Goal: Use online tool/utility: Utilize a website feature to perform a specific function

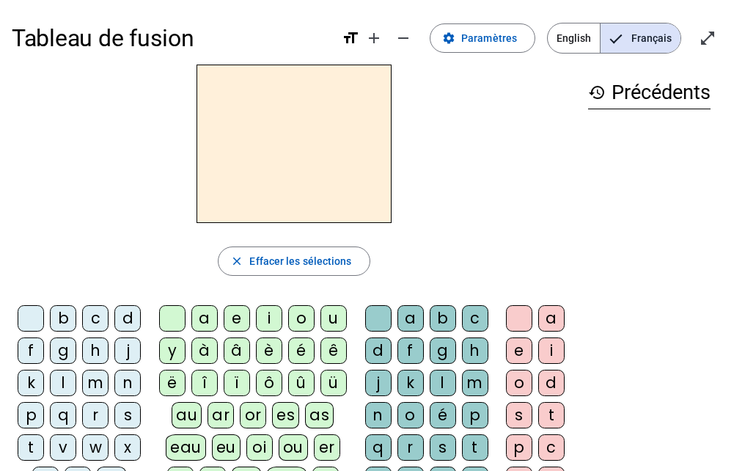
click at [121, 312] on div "d" at bounding box center [127, 318] width 26 height 26
click at [320, 305] on letter-bubble "u" at bounding box center [336, 321] width 32 height 32
click at [89, 405] on div "r" at bounding box center [95, 415] width 26 height 26
click at [117, 309] on div "d" at bounding box center [127, 318] width 26 height 26
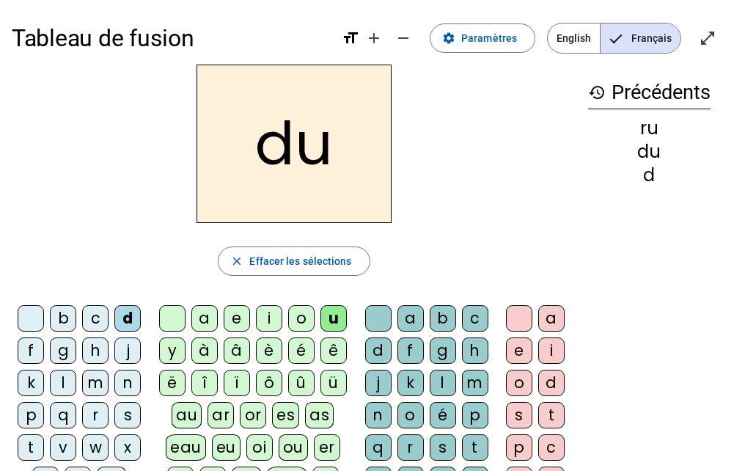
click at [86, 413] on div "r" at bounding box center [95, 415] width 26 height 26
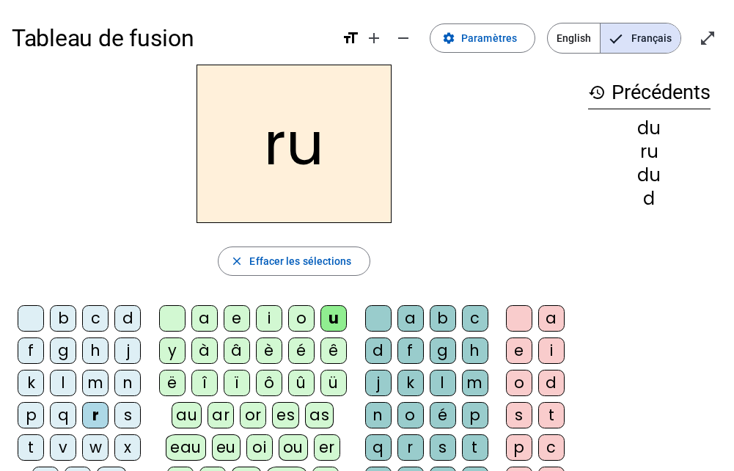
click at [119, 308] on div "d" at bounding box center [127, 318] width 26 height 26
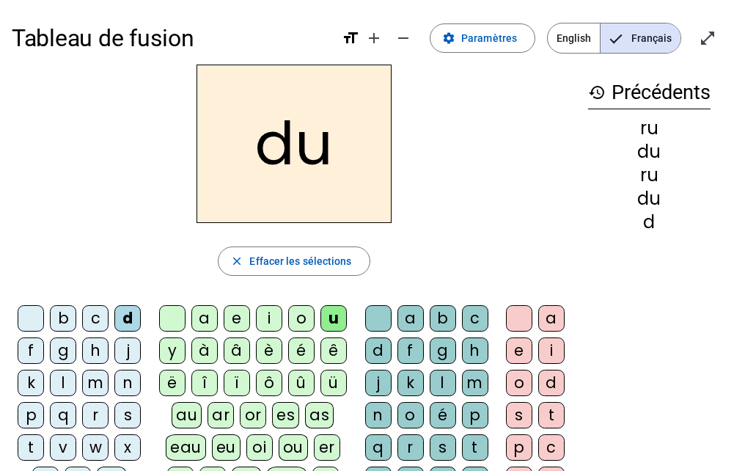
click at [399, 439] on div "r" at bounding box center [410, 447] width 26 height 26
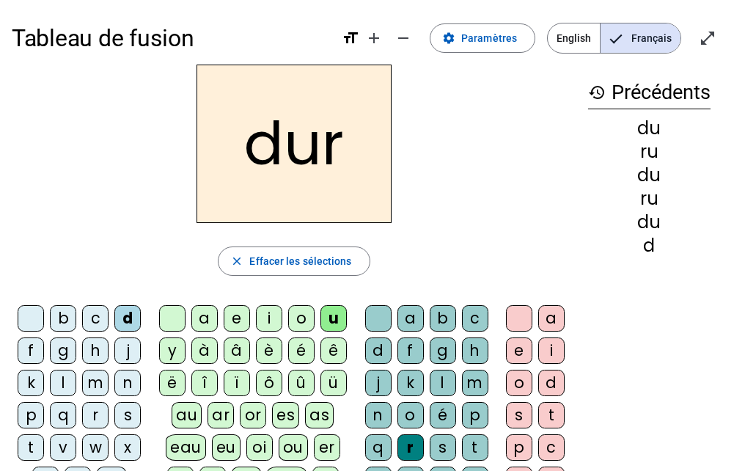
click at [124, 419] on div "s" at bounding box center [127, 415] width 26 height 26
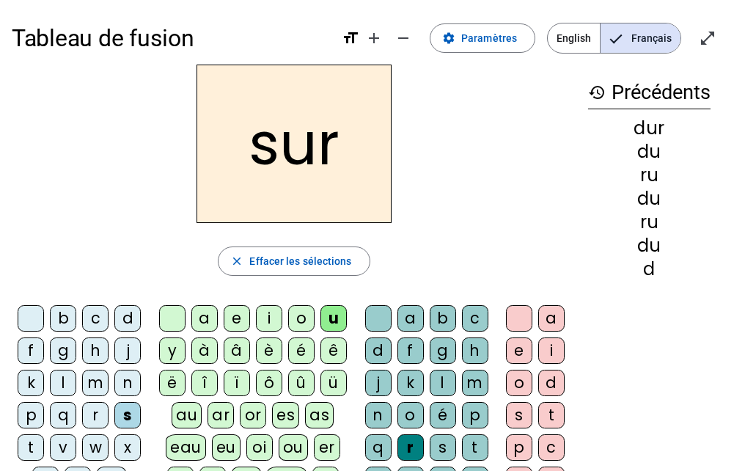
click at [402, 441] on div "r" at bounding box center [410, 447] width 26 height 26
click at [365, 312] on div at bounding box center [378, 318] width 26 height 26
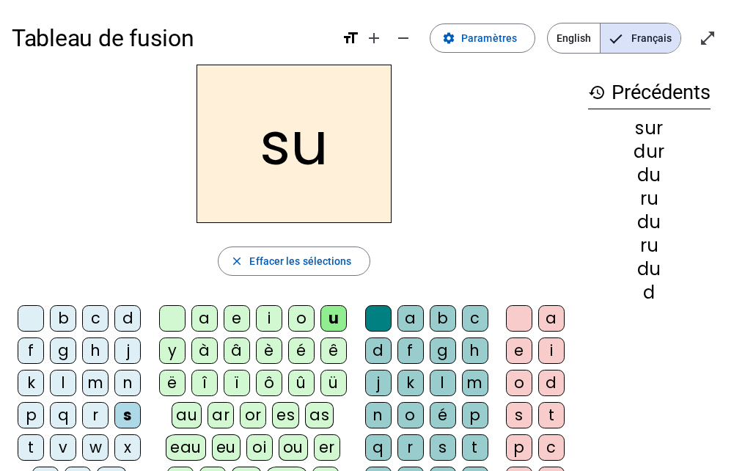
click at [57, 309] on div "b" at bounding box center [63, 318] width 26 height 26
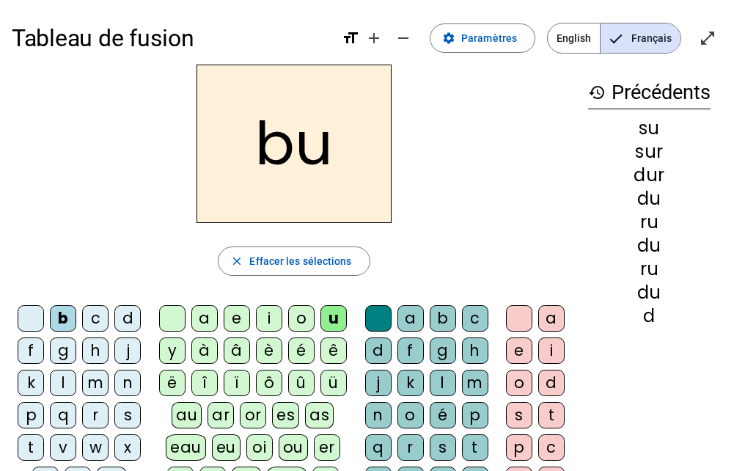
click at [51, 446] on div "v" at bounding box center [63, 447] width 26 height 26
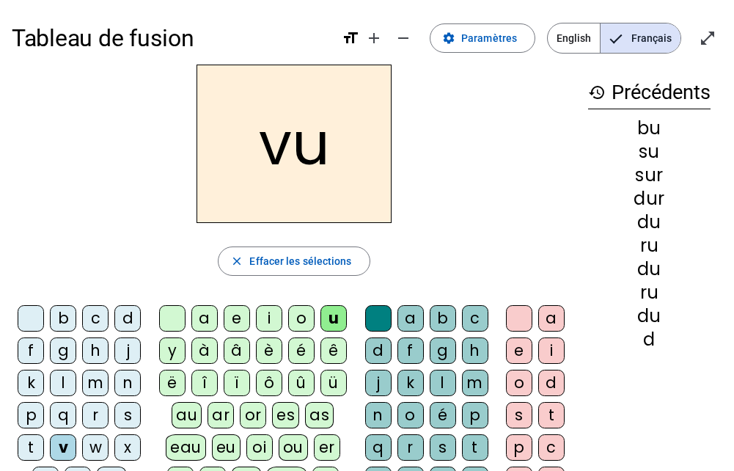
click at [198, 308] on div "a" at bounding box center [204, 318] width 26 height 26
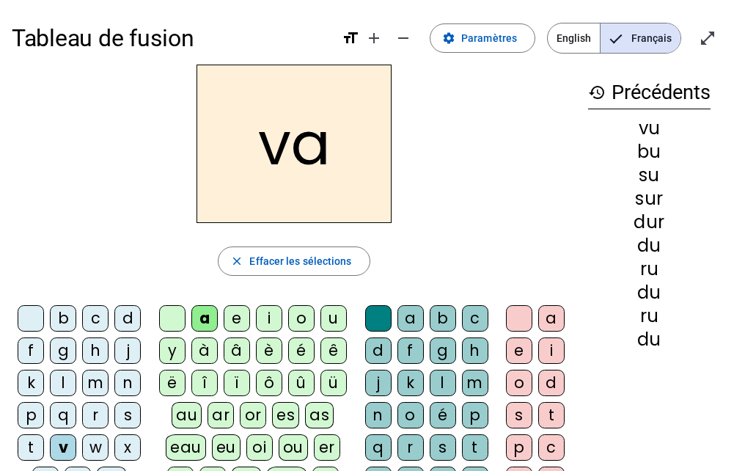
click at [59, 378] on div "l" at bounding box center [63, 382] width 26 height 26
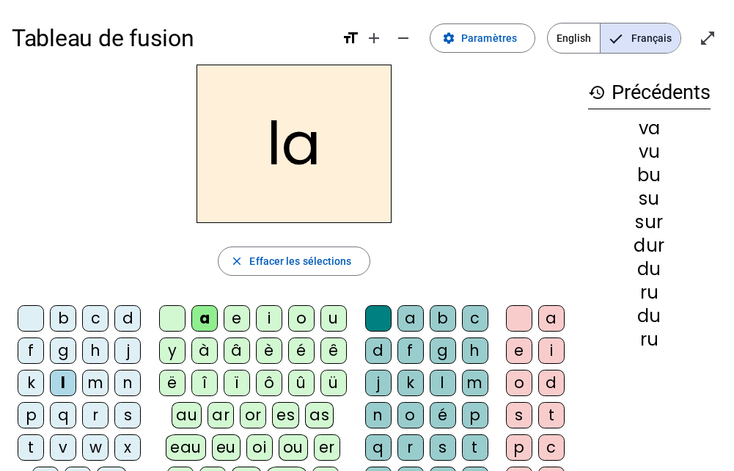
click at [86, 377] on div "m" at bounding box center [95, 382] width 26 height 26
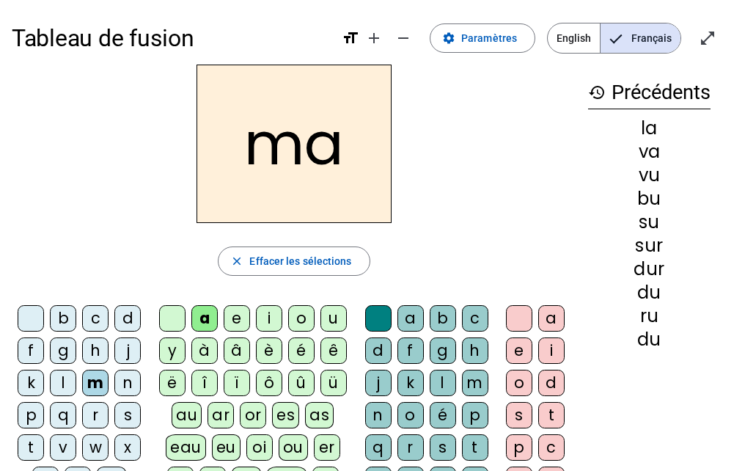
click at [400, 451] on div "r" at bounding box center [410, 447] width 26 height 26
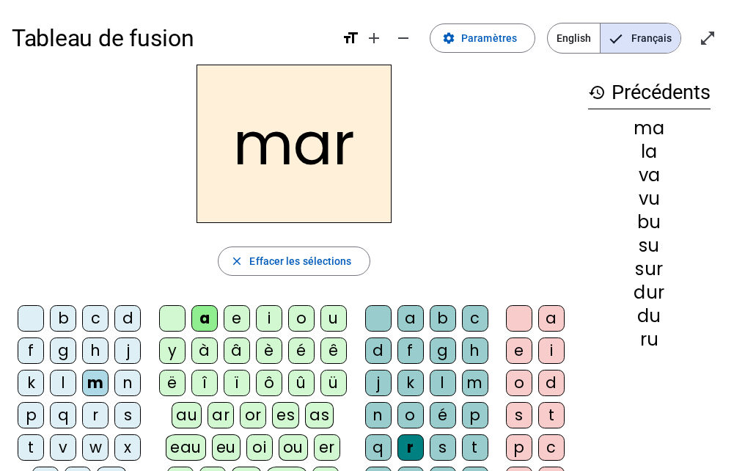
click at [321, 314] on div "u" at bounding box center [333, 318] width 26 height 26
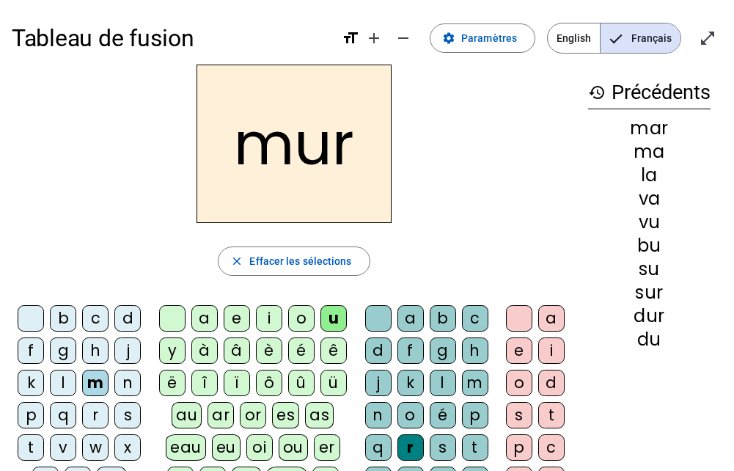
click at [125, 413] on div "s" at bounding box center [127, 415] width 26 height 26
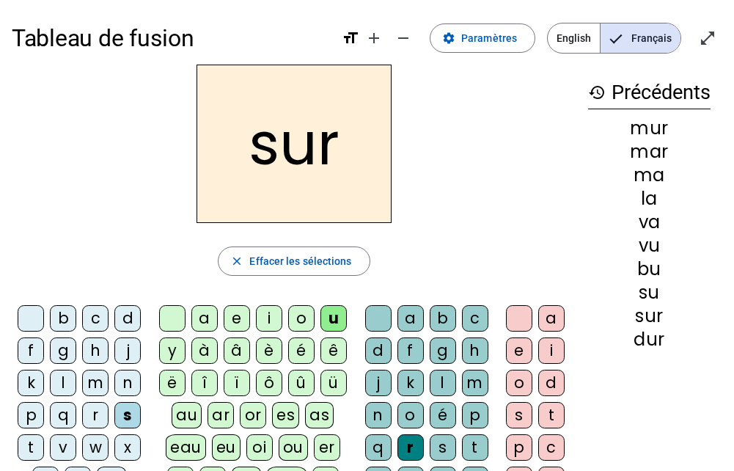
click at [169, 315] on div at bounding box center [172, 318] width 26 height 26
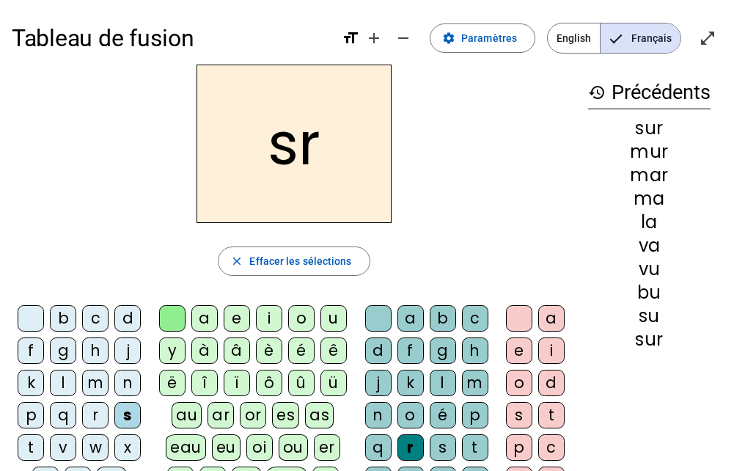
click at [55, 377] on div "l" at bounding box center [63, 382] width 26 height 26
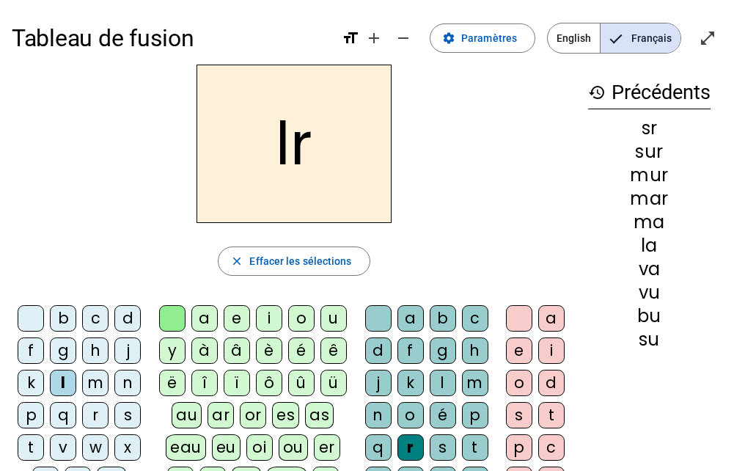
click at [366, 312] on div at bounding box center [378, 318] width 26 height 26
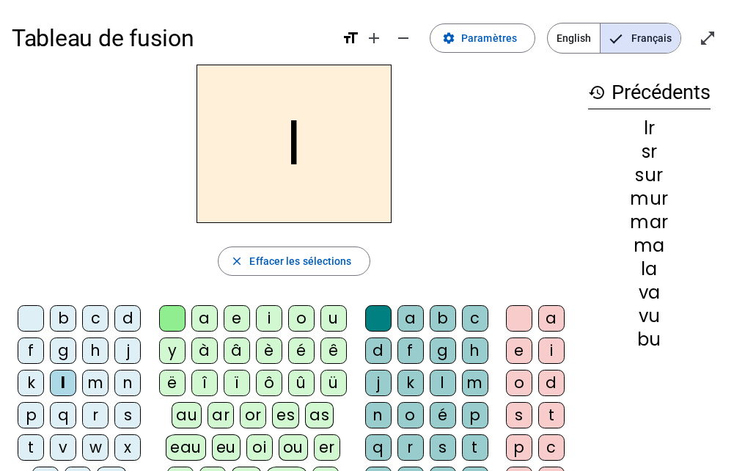
click at [325, 309] on div "u" at bounding box center [333, 318] width 26 height 26
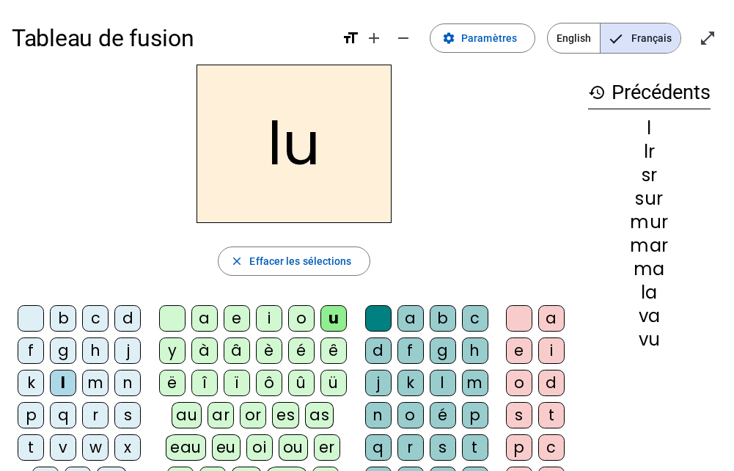
click at [227, 309] on div "e" at bounding box center [237, 318] width 26 height 26
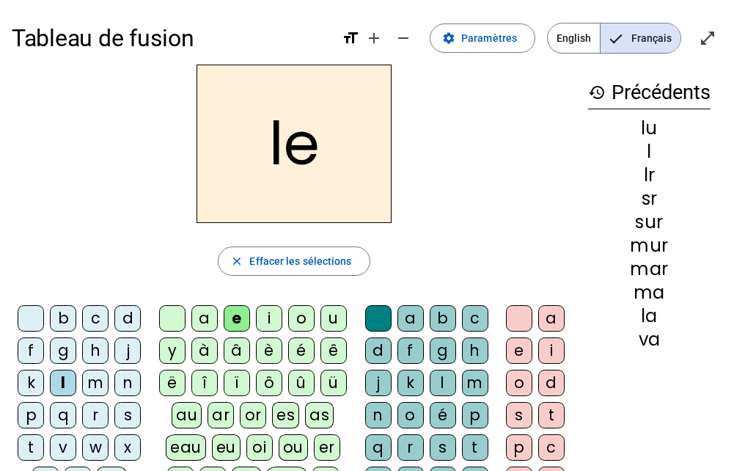
click at [86, 377] on div "m" at bounding box center [95, 382] width 26 height 26
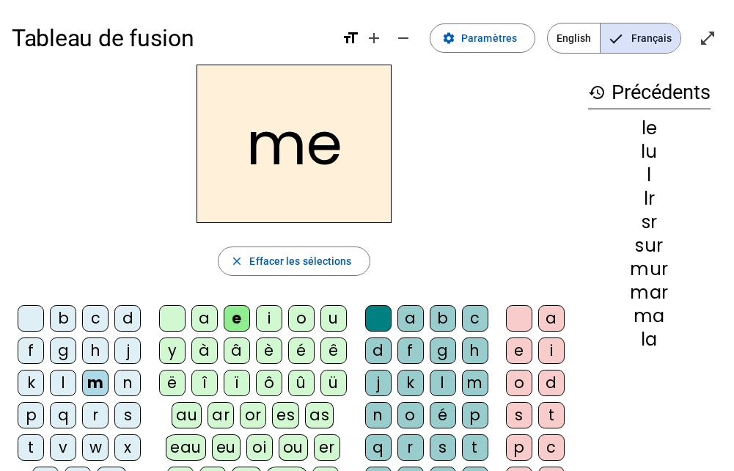
click at [119, 375] on div "n" at bounding box center [127, 382] width 26 height 26
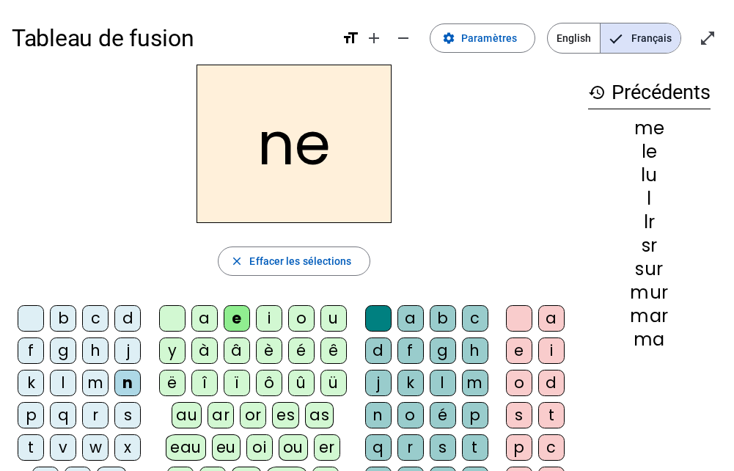
click at [259, 306] on div "i" at bounding box center [269, 318] width 26 height 26
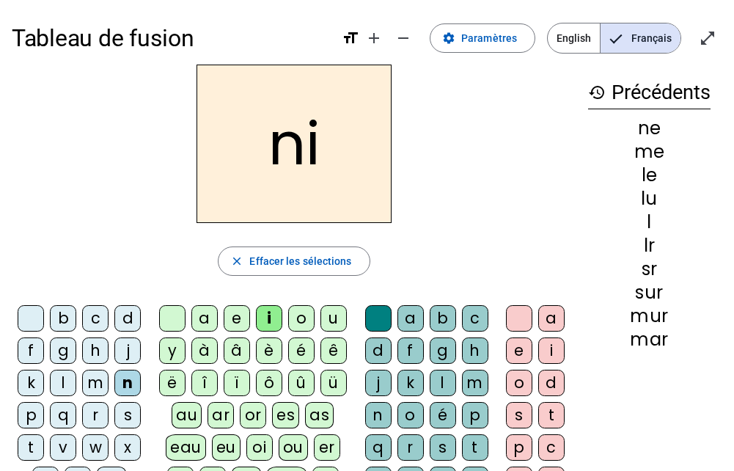
click at [86, 311] on div "c" at bounding box center [95, 318] width 26 height 26
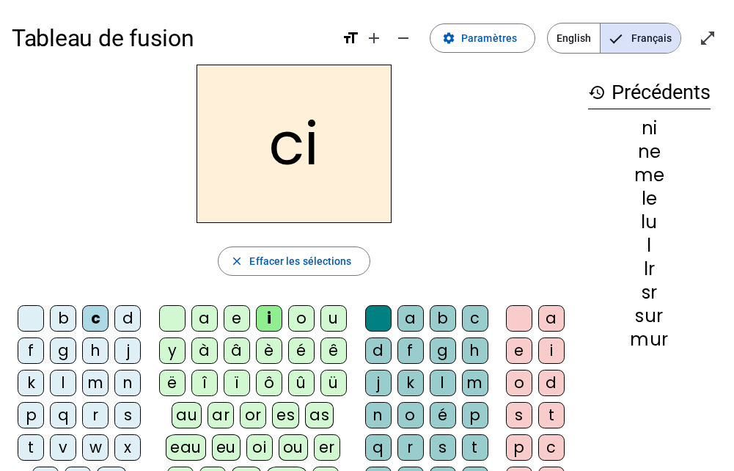
click at [28, 314] on div at bounding box center [31, 318] width 26 height 26
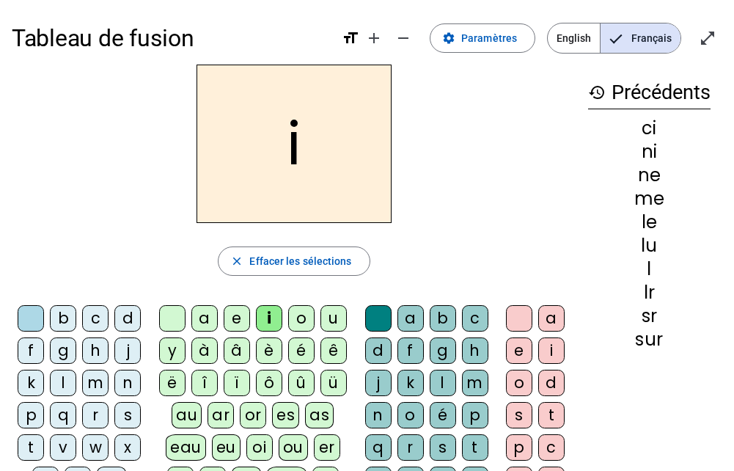
click at [84, 351] on div "h" at bounding box center [95, 350] width 26 height 26
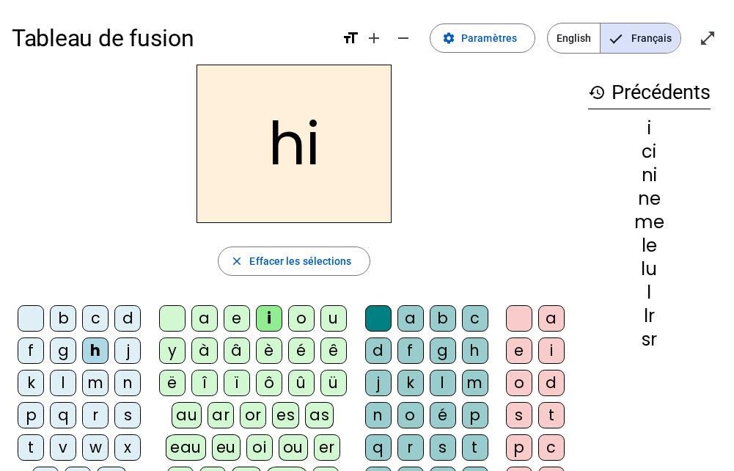
click at [23, 307] on div at bounding box center [31, 318] width 26 height 26
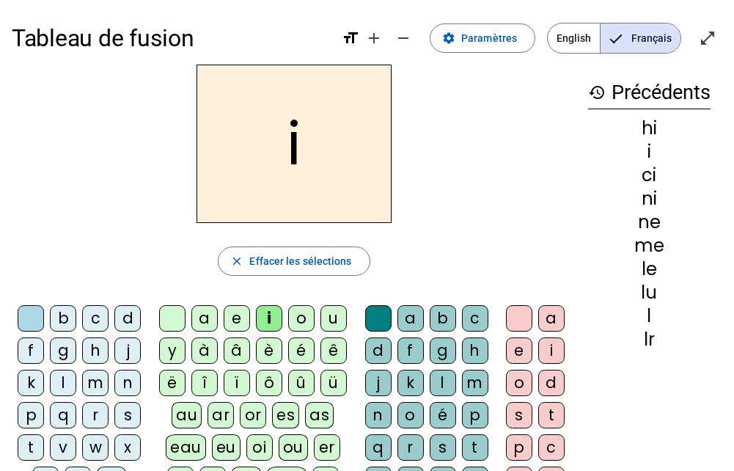
click at [168, 312] on div at bounding box center [172, 318] width 26 height 26
